Goal: Check status: Check status

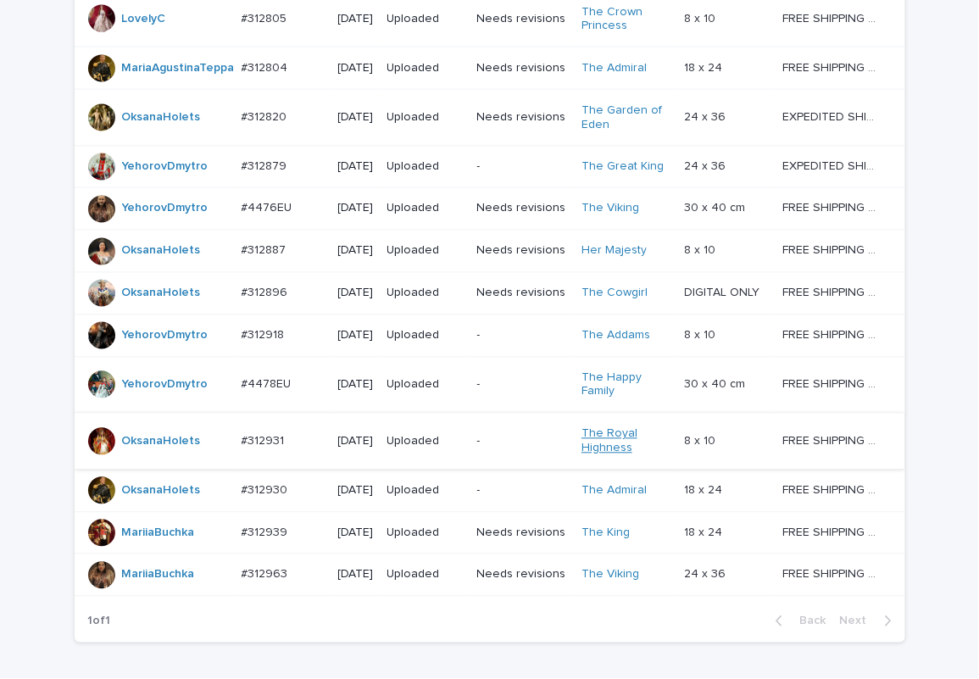
scroll to position [954, 0]
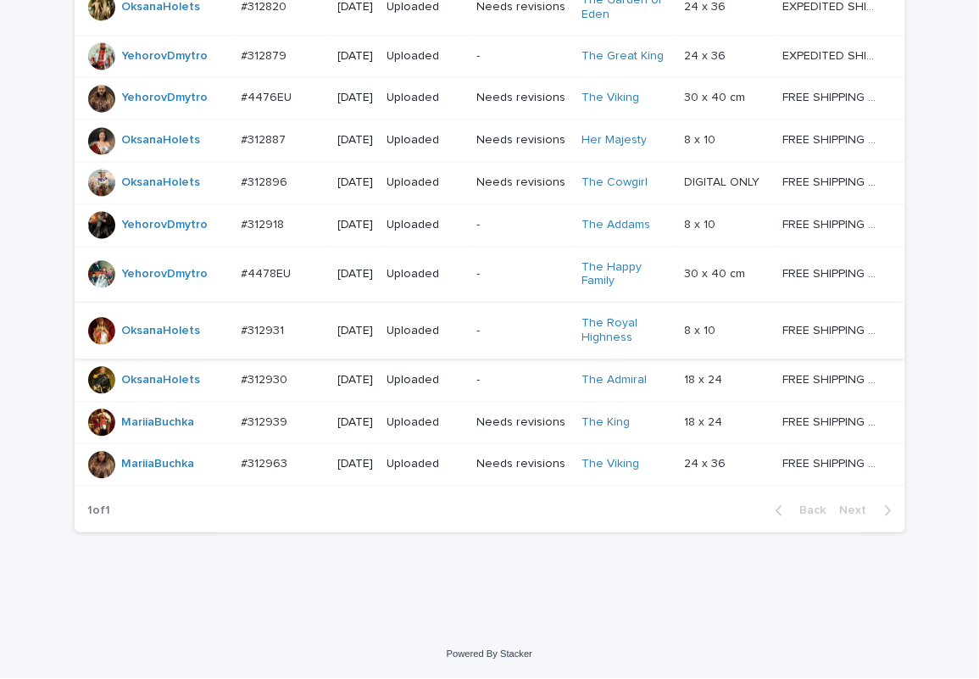
click at [289, 374] on p at bounding box center [283, 381] width 83 height 14
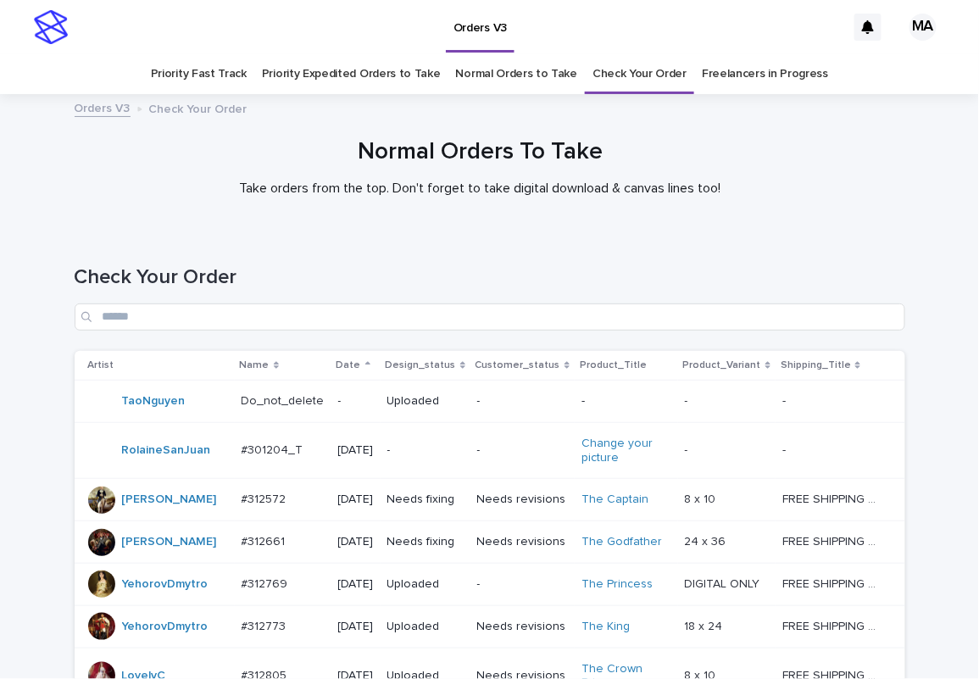
scroll to position [954, 0]
